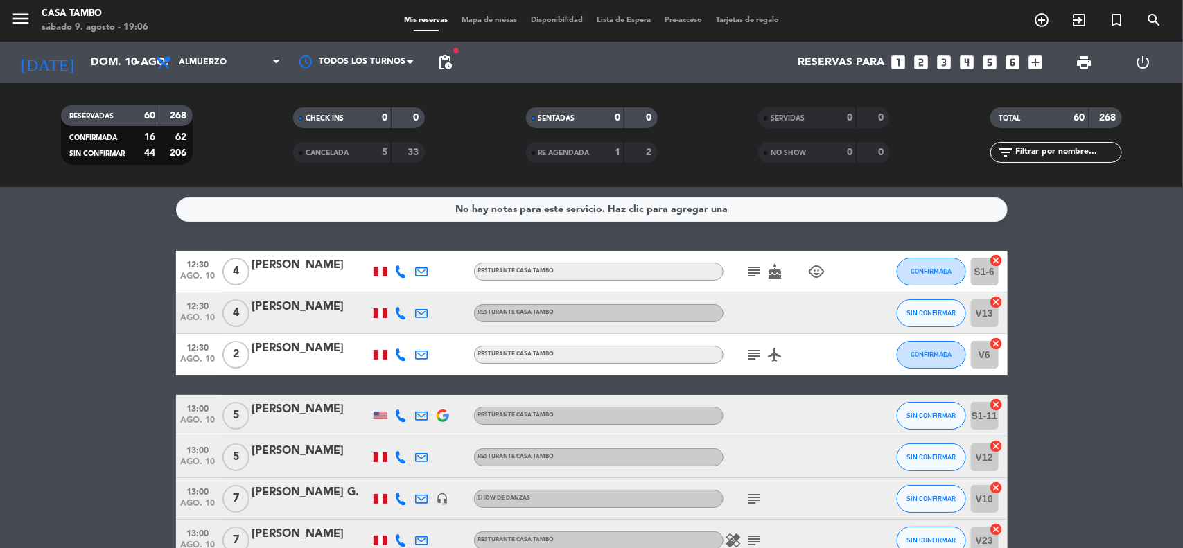
scroll to position [2326, 0]
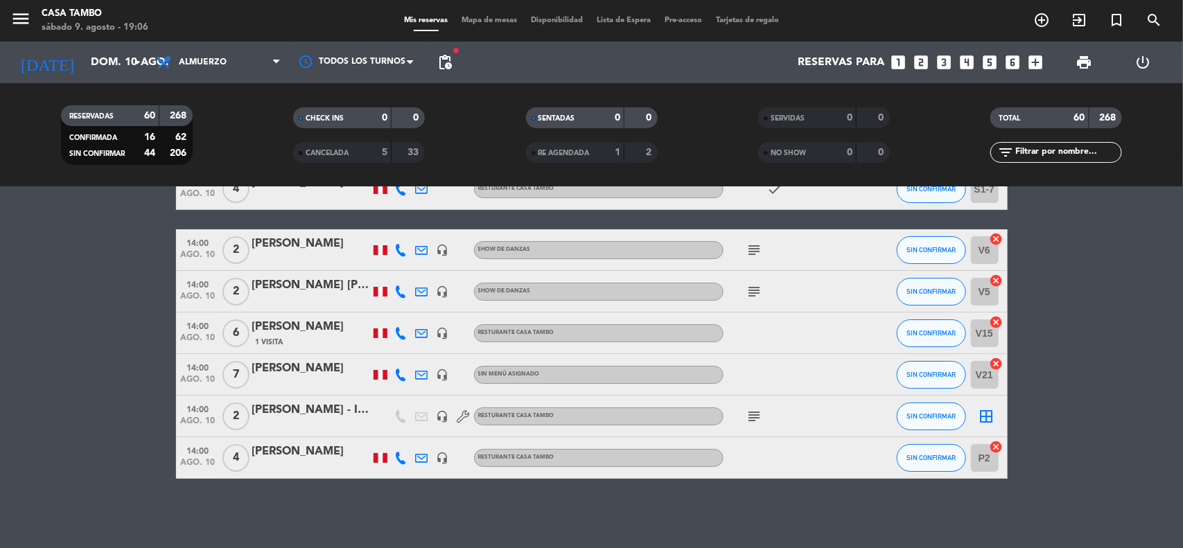
click at [758, 251] on icon "subject" at bounding box center [755, 250] width 17 height 17
click at [750, 299] on div "subject" at bounding box center [786, 291] width 125 height 41
click at [754, 293] on icon "subject" at bounding box center [755, 292] width 17 height 17
click at [747, 424] on div "subject" at bounding box center [786, 416] width 125 height 41
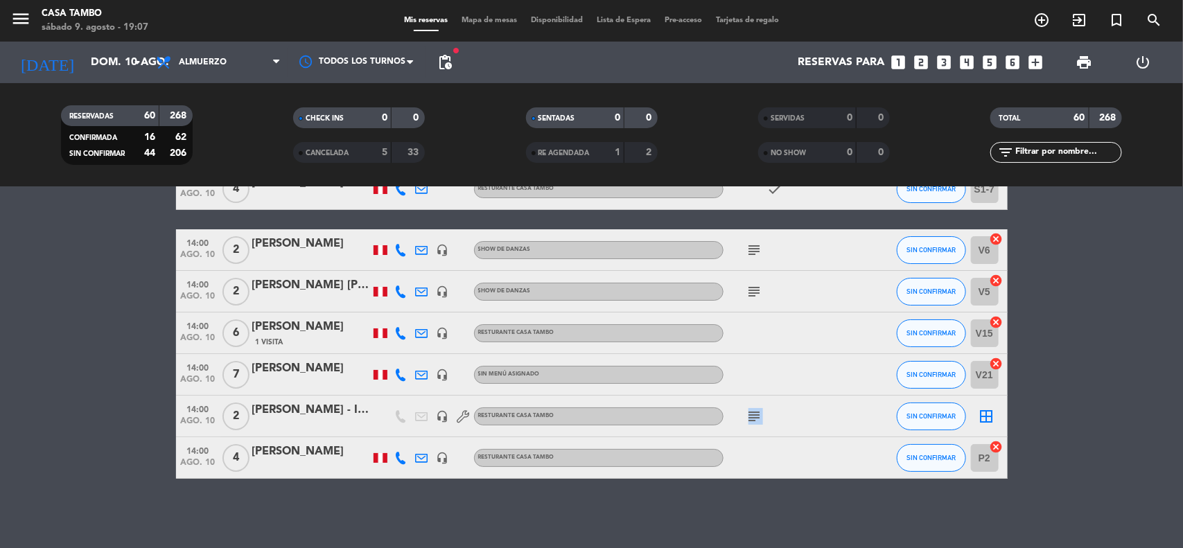
click at [747, 424] on icon "subject" at bounding box center [755, 416] width 17 height 17
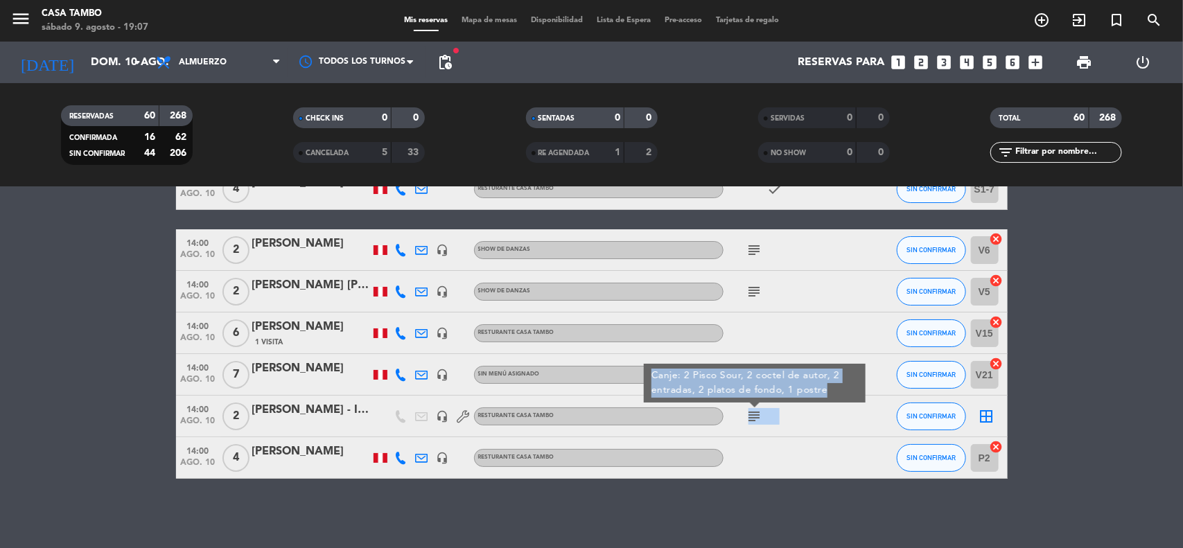
click at [752, 418] on icon "subject" at bounding box center [755, 416] width 17 height 17
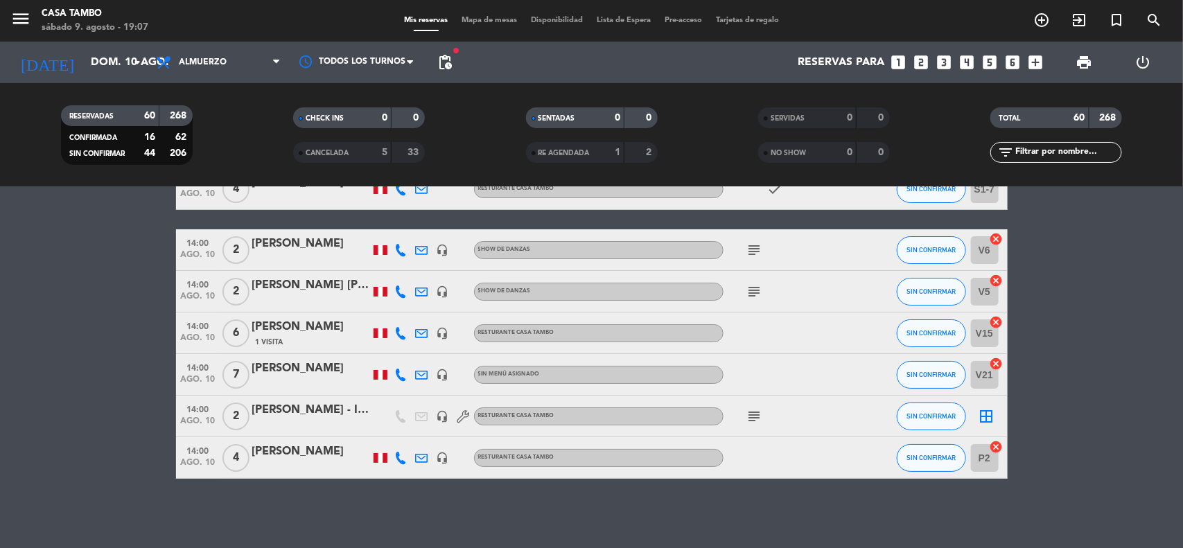
click at [752, 418] on icon "subject" at bounding box center [755, 416] width 17 height 17
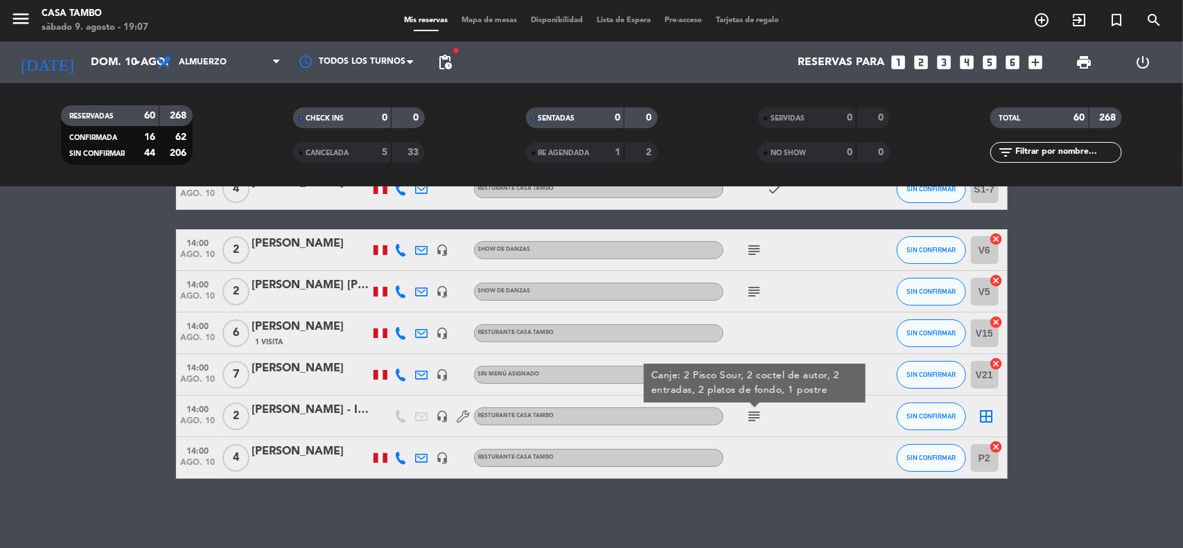
click at [752, 418] on icon "subject" at bounding box center [755, 416] width 17 height 17
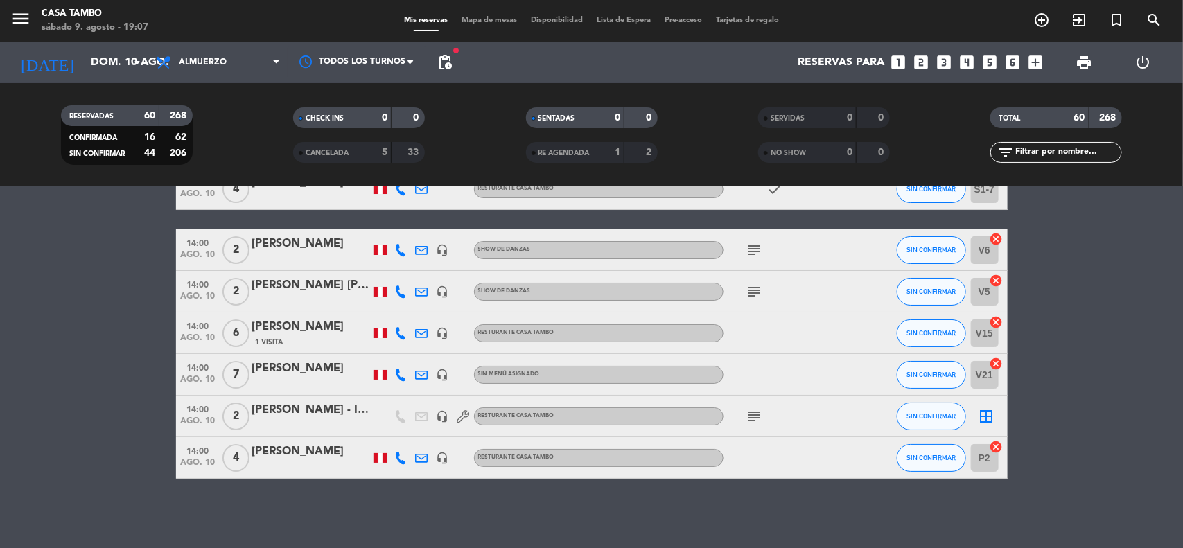
click at [754, 418] on icon "subject" at bounding box center [755, 416] width 17 height 17
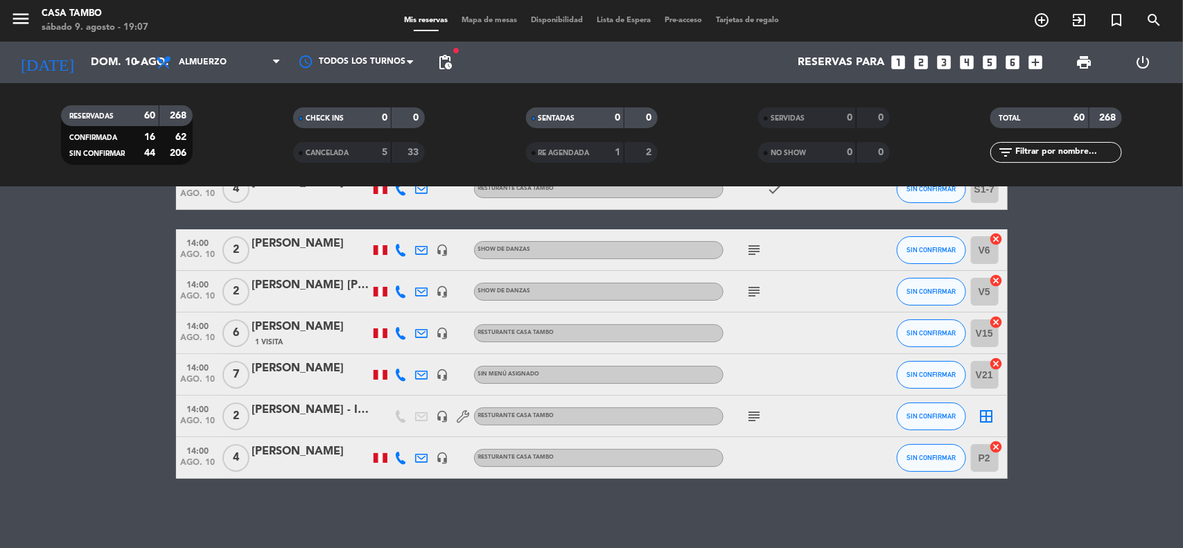
click at [299, 364] on div "[PERSON_NAME]" at bounding box center [311, 369] width 118 height 18
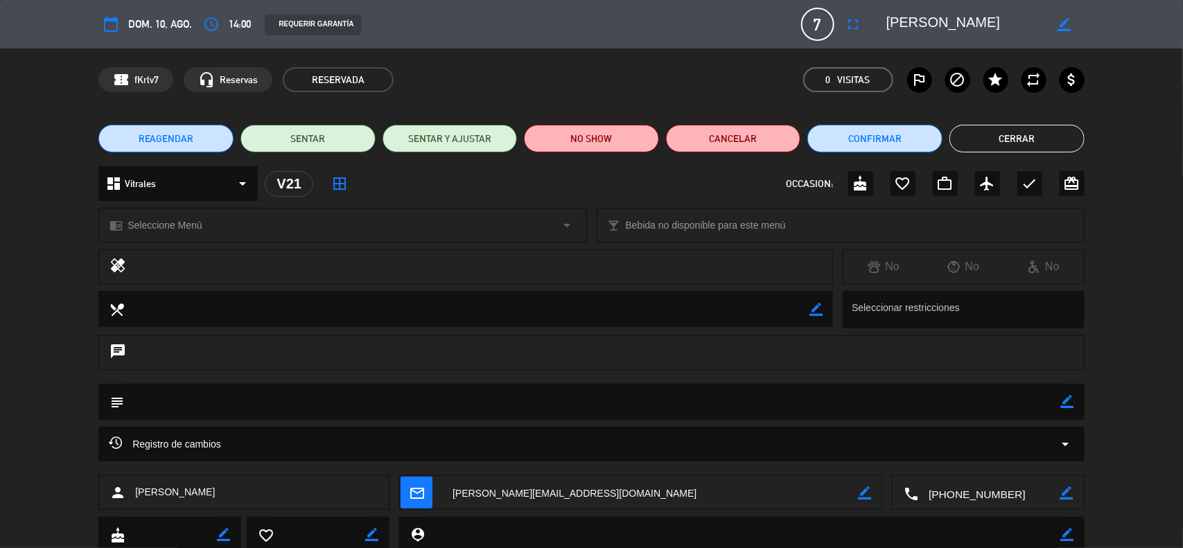
click at [278, 231] on div "chrome_reader_mode Seleccione Menú arrow_drop_down" at bounding box center [342, 225] width 487 height 33
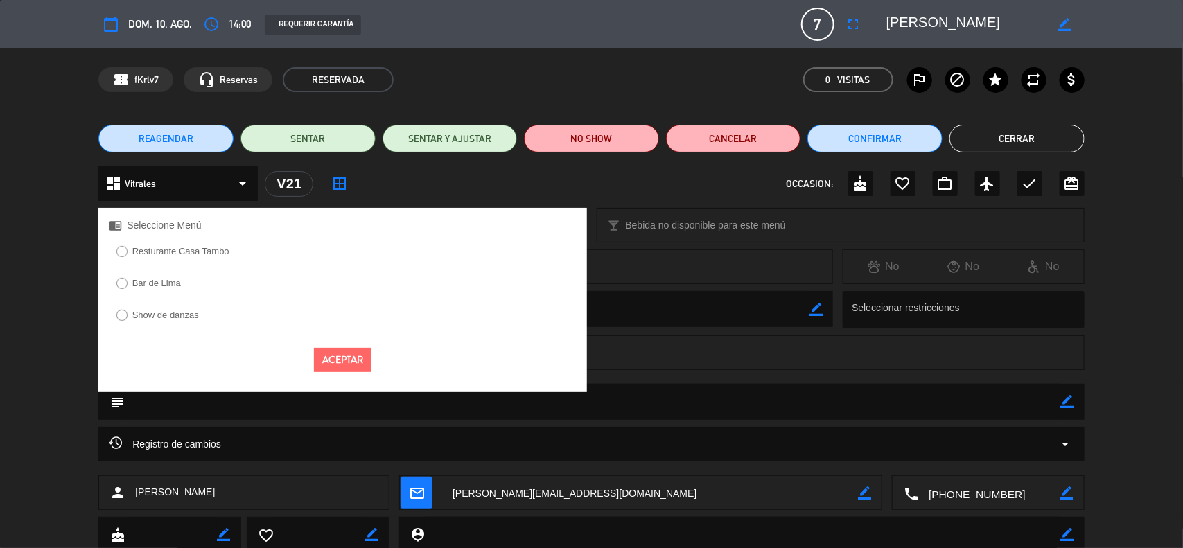
click at [170, 252] on label "Resturante Casa Tambo" at bounding box center [180, 251] width 97 height 9
drag, startPoint x: 341, startPoint y: 358, endPoint x: 362, endPoint y: 352, distance: 21.7
click at [342, 359] on button "Aceptar" at bounding box center [343, 360] width 58 height 24
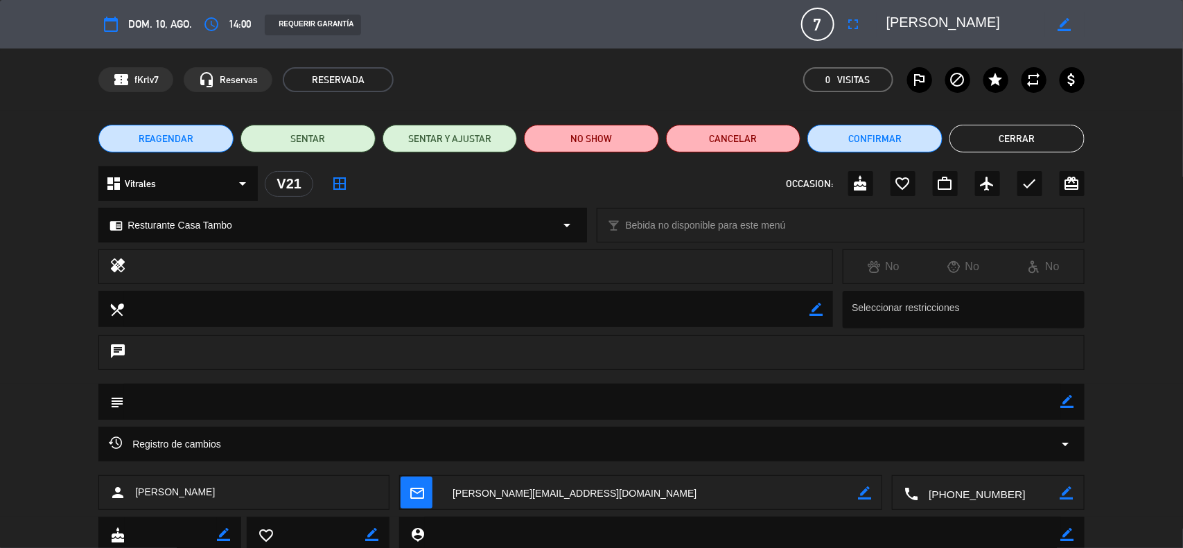
click at [992, 130] on button "Cerrar" at bounding box center [1017, 139] width 135 height 28
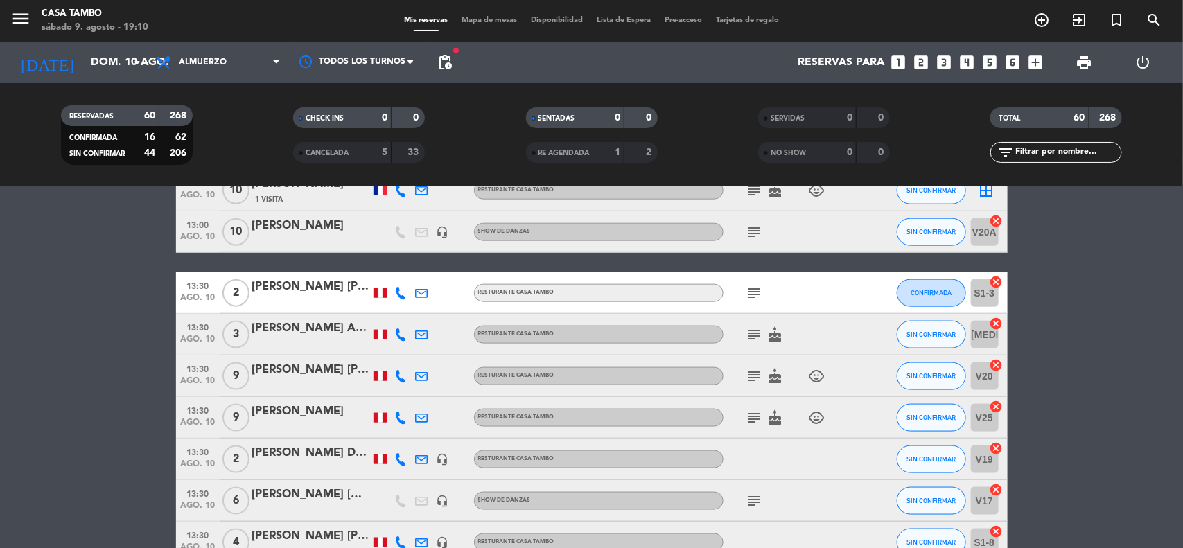
scroll to position [853, 0]
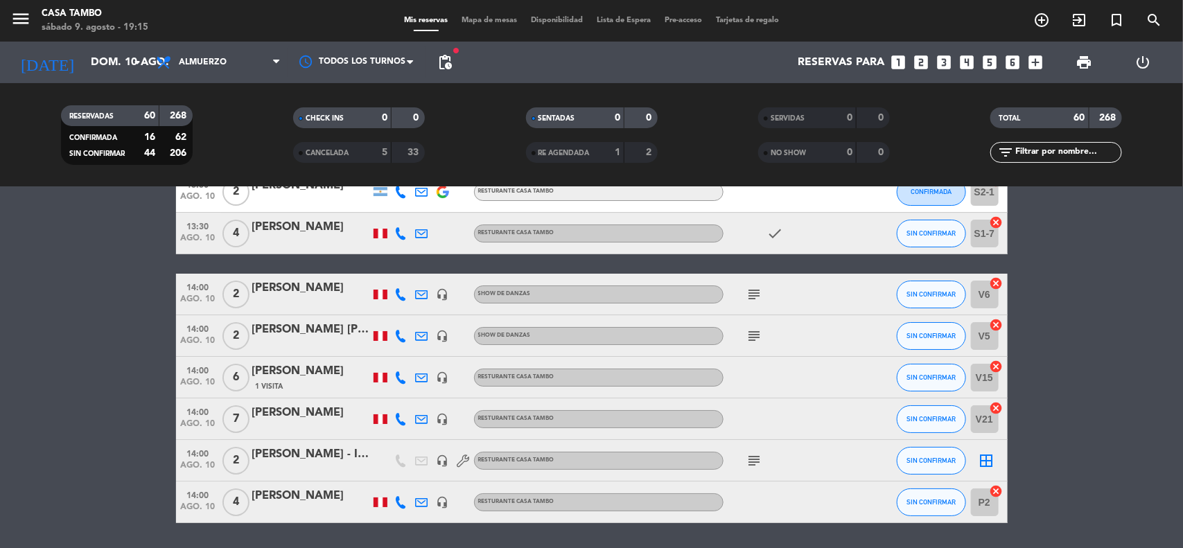
scroll to position [2326, 0]
